Goal: Task Accomplishment & Management: Use online tool/utility

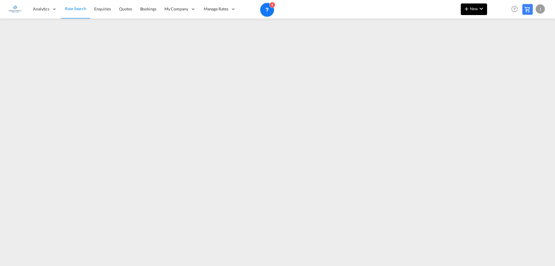
click at [469, 11] on md-icon "icon-plus 400-fg" at bounding box center [466, 8] width 7 height 7
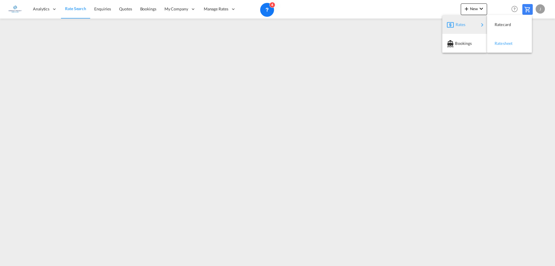
click at [501, 41] on span "Ratesheet" at bounding box center [498, 44] width 6 height 12
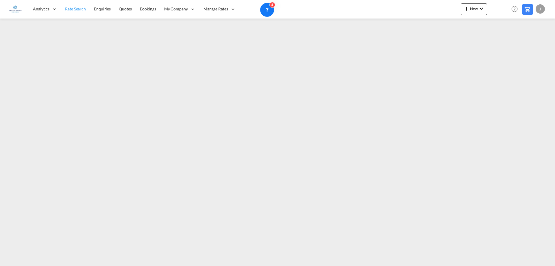
drag, startPoint x: 80, startPoint y: 9, endPoint x: 84, endPoint y: 12, distance: 5.3
click at [80, 9] on span "Rate Search" at bounding box center [75, 8] width 21 height 5
click at [478, 10] on md-icon "icon-chevron-down" at bounding box center [481, 8] width 7 height 7
